Goal: Task Accomplishment & Management: Complete application form

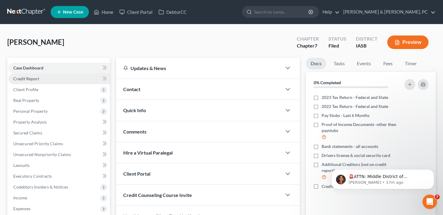
click at [49, 79] on link "Credit Report" at bounding box center [58, 78] width 101 height 11
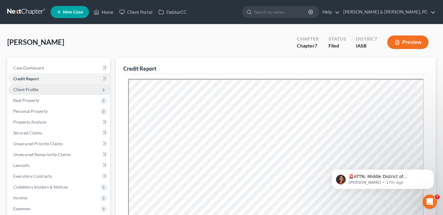
click at [51, 87] on span "Client Profile" at bounding box center [58, 89] width 101 height 11
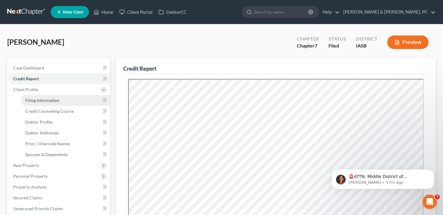
click at [52, 100] on span "Filing Information" at bounding box center [42, 100] width 34 height 5
select select "1"
select select "0"
select select "16"
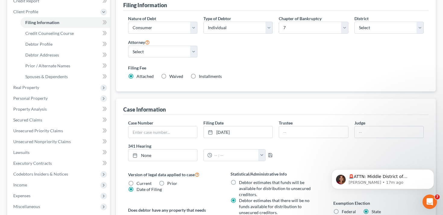
scroll to position [80, 0]
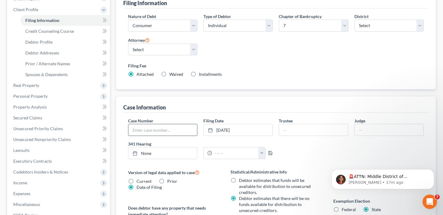
click at [152, 133] on input "text" at bounding box center [162, 129] width 69 height 11
type input "[PHONE_NUMBER]"
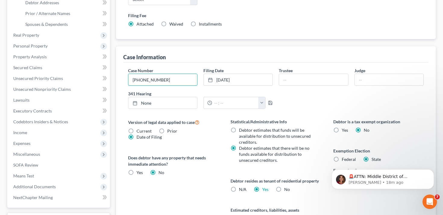
scroll to position [0, 0]
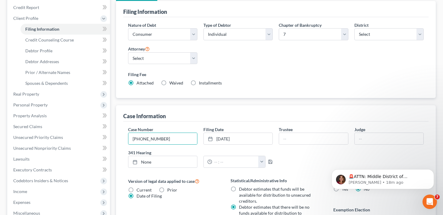
click at [302, 68] on div "Nature of Debt Select Business Consumer Other Nature of Business Select Clearin…" at bounding box center [276, 56] width 302 height 69
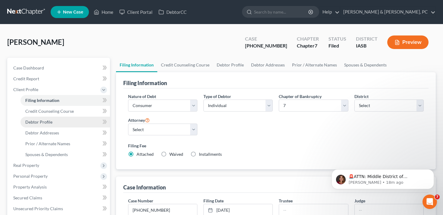
click at [61, 124] on link "Debtor Profile" at bounding box center [64, 122] width 89 height 11
select select "3"
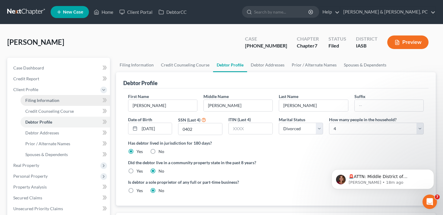
click at [65, 101] on link "Filing Information" at bounding box center [64, 100] width 89 height 11
select select "1"
select select "0"
select select "30"
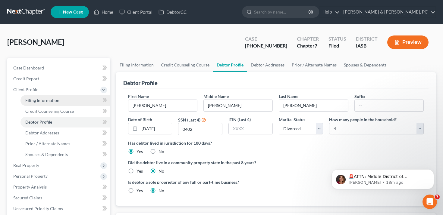
select select "0"
select select "16"
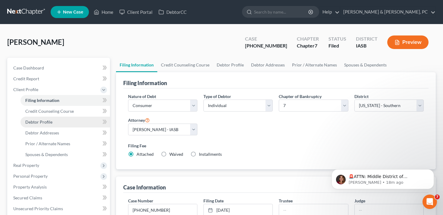
click at [71, 121] on link "Debtor Profile" at bounding box center [64, 122] width 89 height 11
select select "3"
